Goal: Check status: Check status

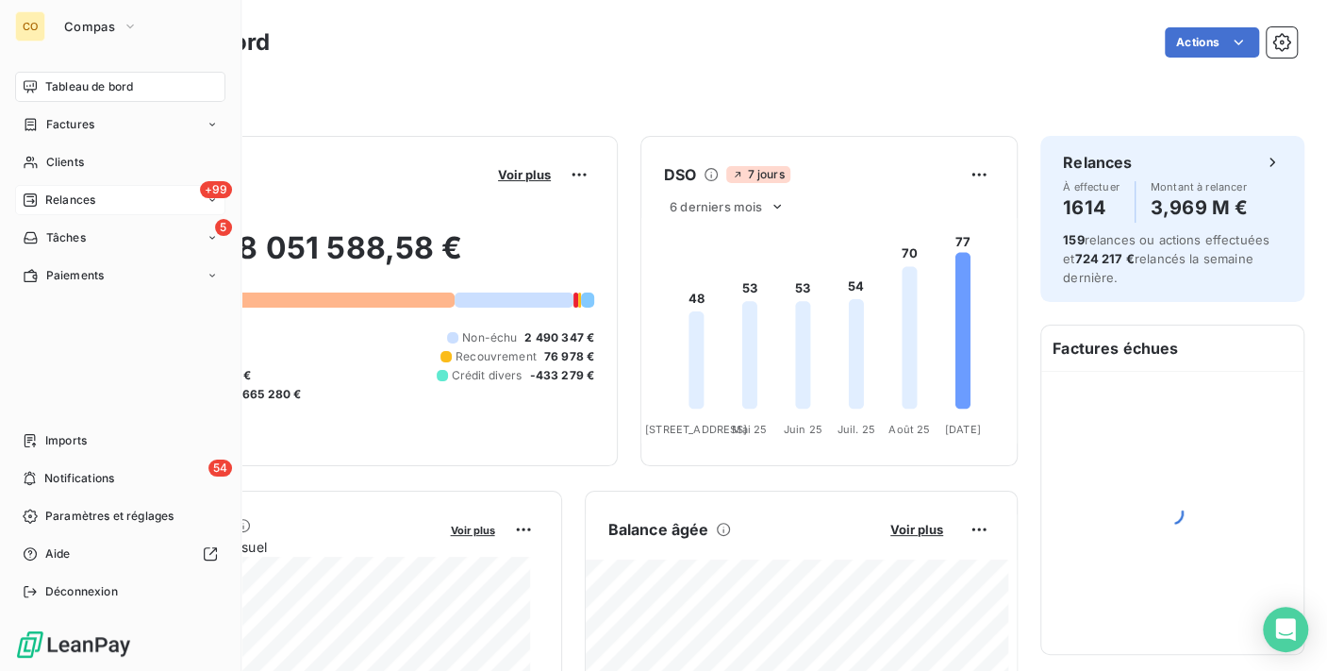
click at [73, 198] on span "Relances" at bounding box center [70, 199] width 50 height 17
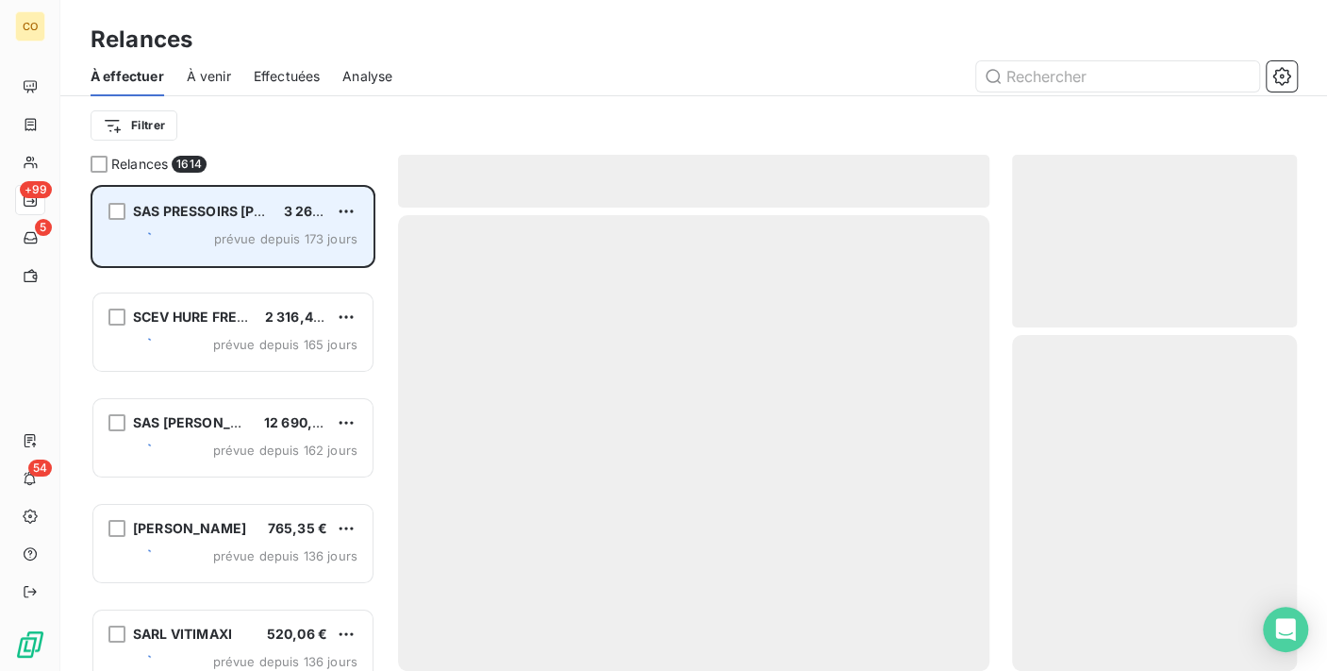
scroll to position [470, 269]
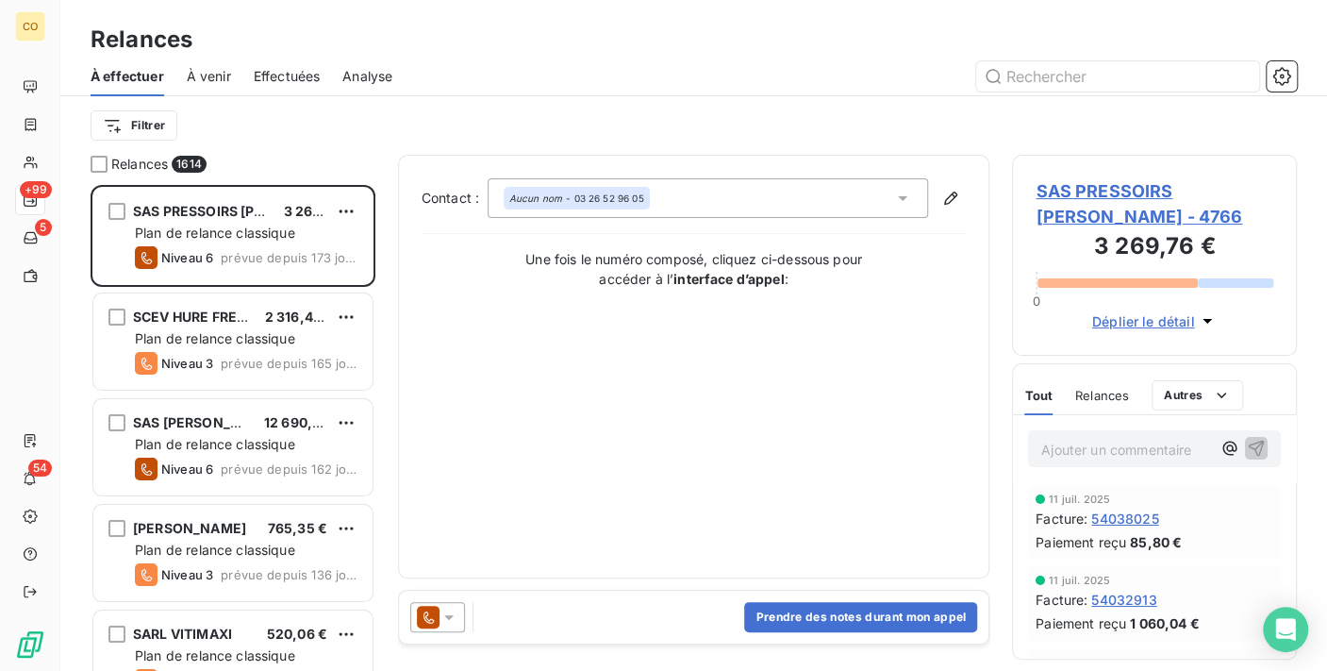
click at [266, 71] on span "Effectuées" at bounding box center [287, 76] width 67 height 19
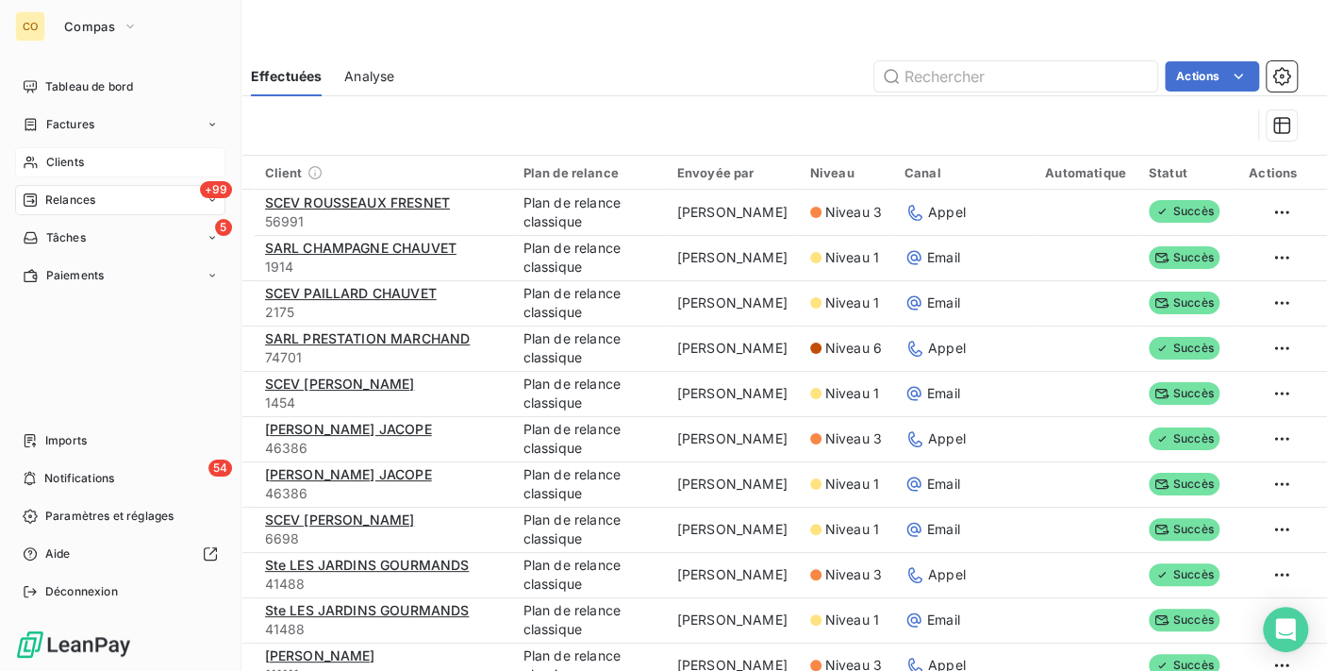
click at [40, 160] on div "Clients" at bounding box center [120, 162] width 210 height 30
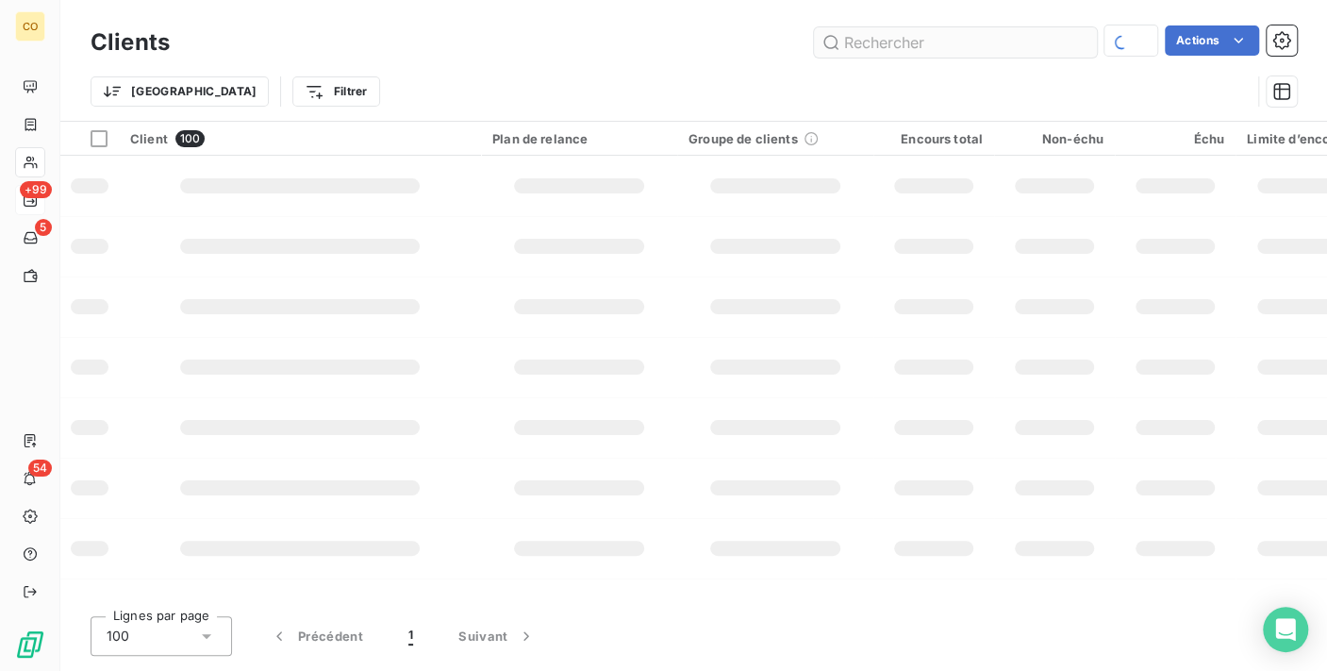
click at [865, 36] on input "text" at bounding box center [955, 42] width 283 height 30
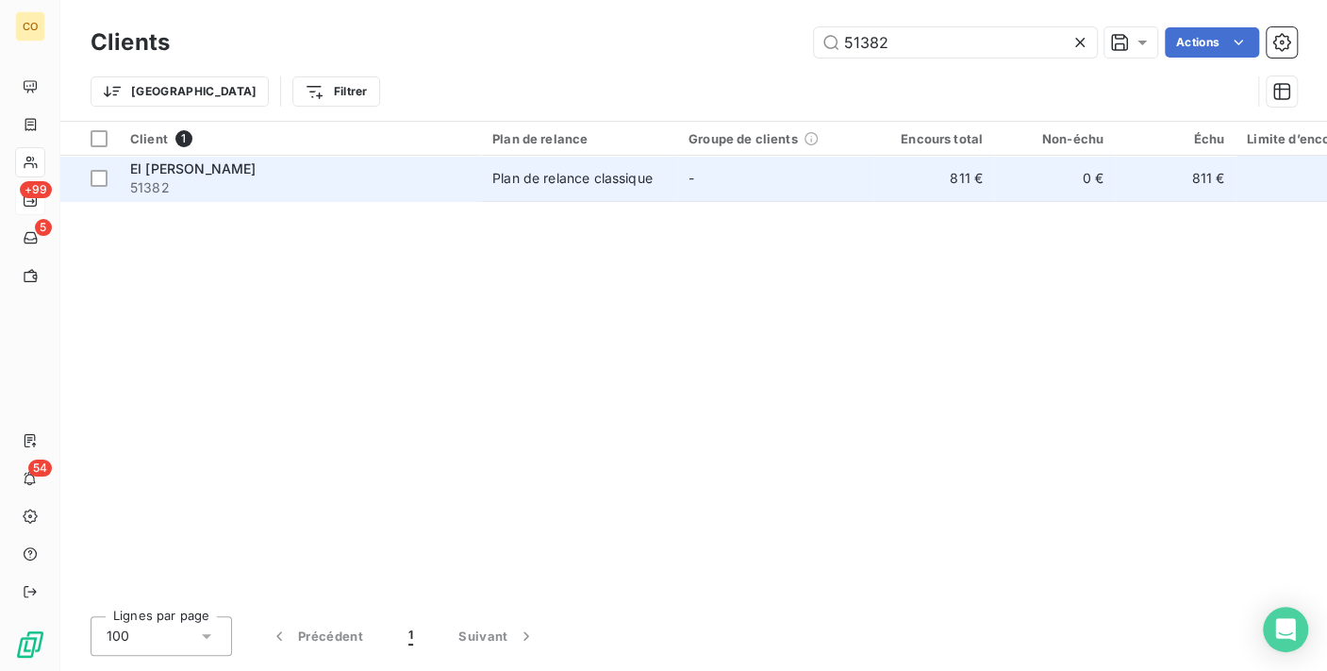
type input "51382"
click at [614, 176] on div "Plan de relance classique" at bounding box center [572, 178] width 160 height 19
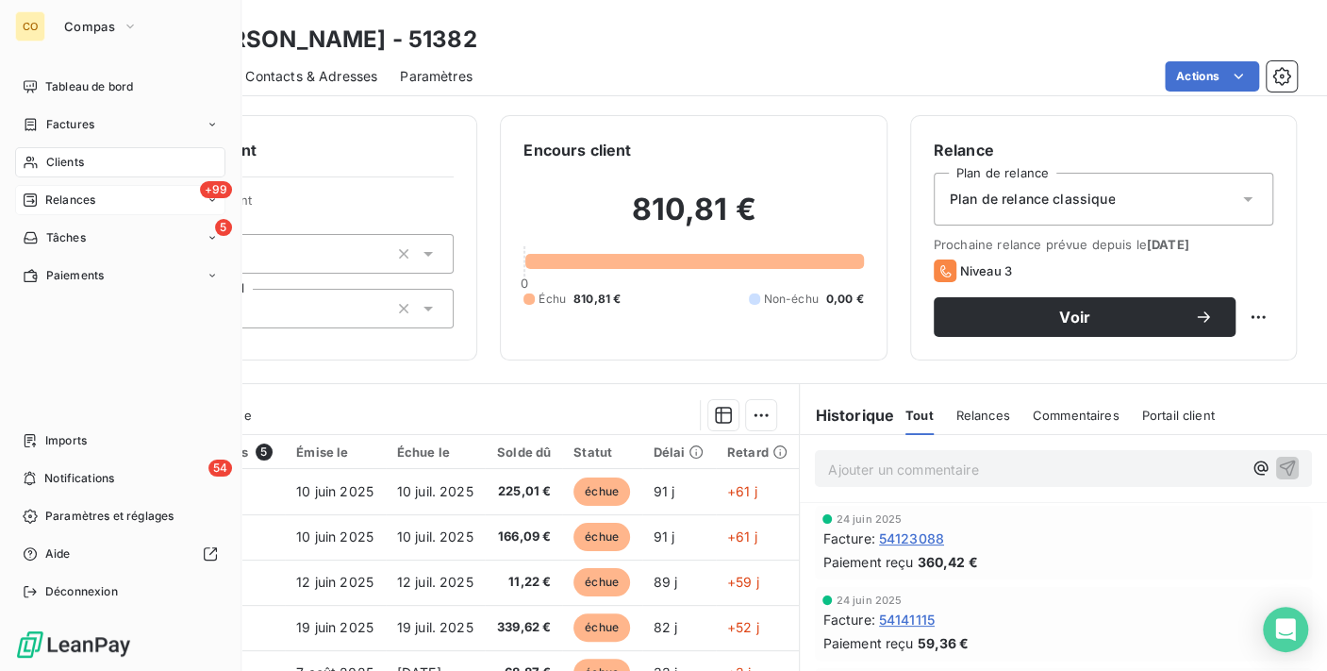
click at [70, 201] on span "Relances" at bounding box center [70, 199] width 50 height 17
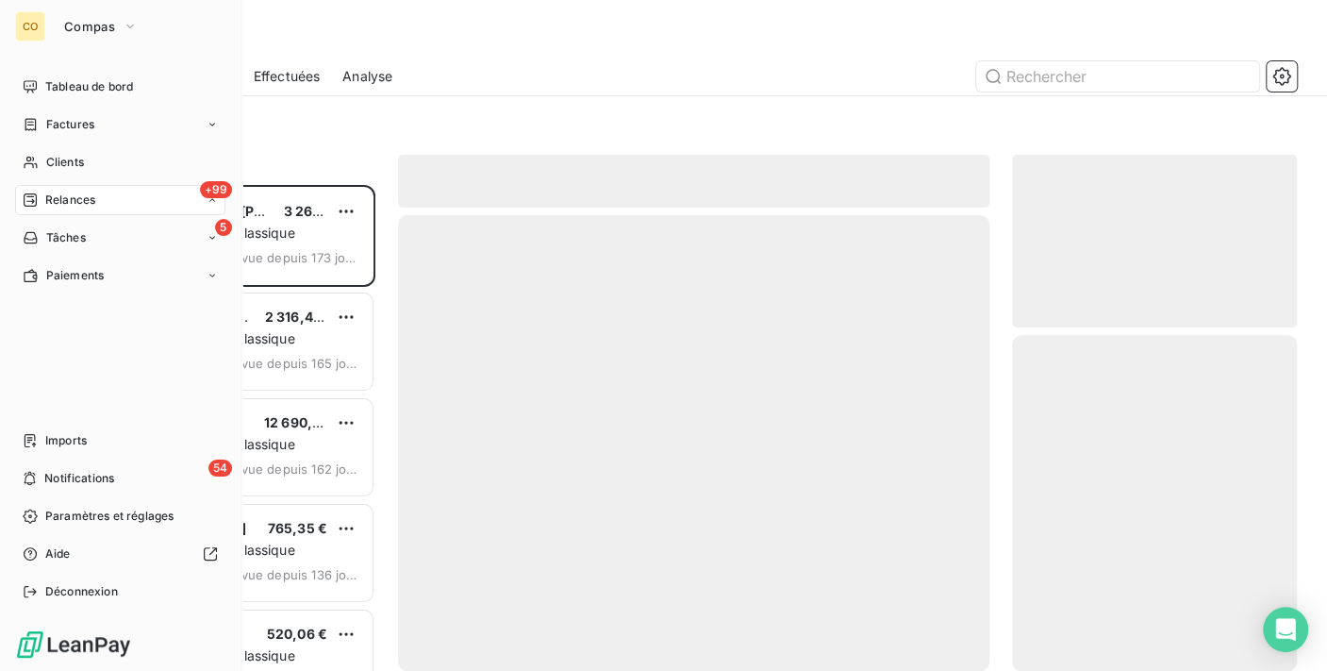
scroll to position [470, 269]
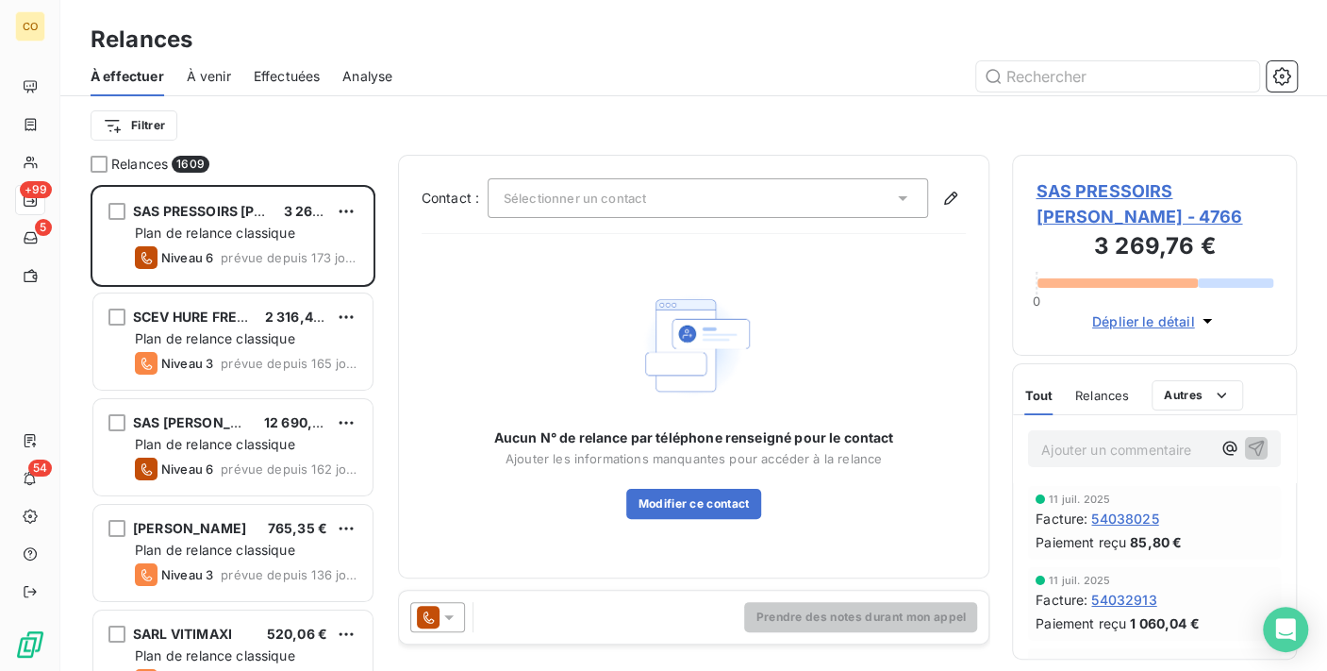
click at [285, 68] on span "Effectuées" at bounding box center [287, 76] width 67 height 19
